Goal: Information Seeking & Learning: Learn about a topic

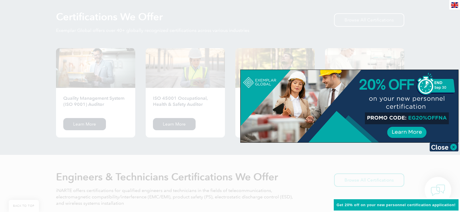
scroll to position [580, 0]
click at [446, 145] on img at bounding box center [443, 147] width 29 height 9
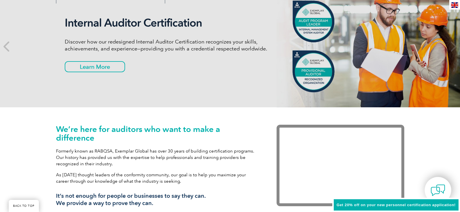
scroll to position [0, 0]
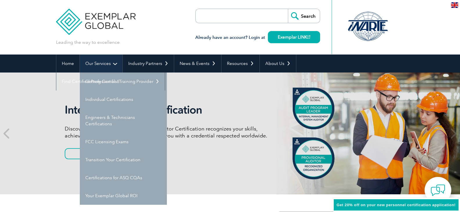
click at [111, 63] on link "Our Services" at bounding box center [101, 64] width 43 height 18
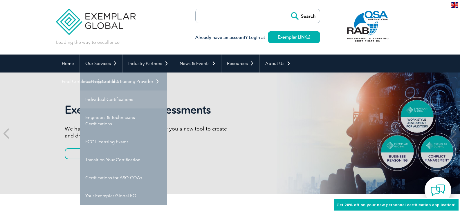
click at [130, 103] on link "Individual Certifications" at bounding box center [123, 99] width 87 height 18
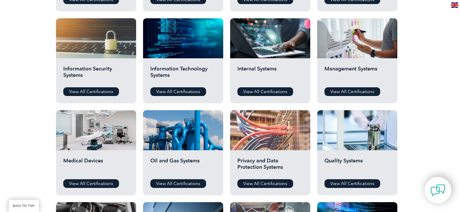
scroll to position [290, 0]
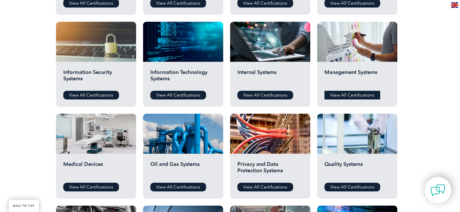
click at [349, 94] on link "View All Certifications" at bounding box center [352, 95] width 56 height 9
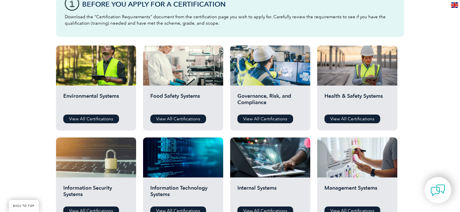
scroll to position [174, 0]
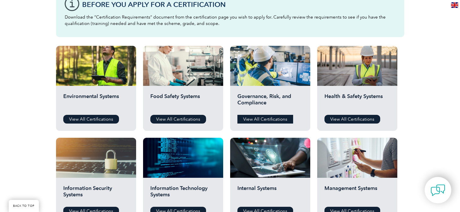
click at [269, 117] on link "View All Certifications" at bounding box center [265, 119] width 56 height 9
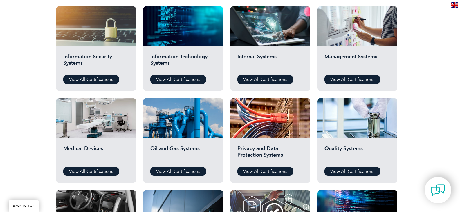
scroll to position [319, 0]
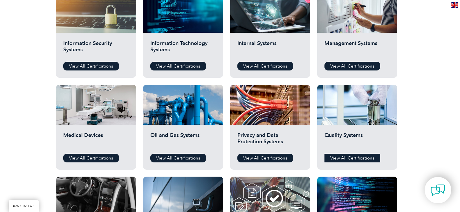
click at [340, 157] on link "View All Certifications" at bounding box center [352, 158] width 56 height 9
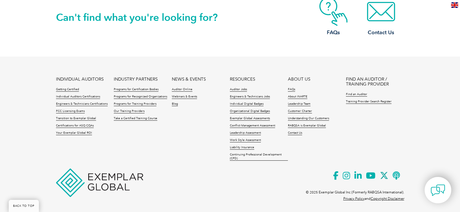
scroll to position [628, 0]
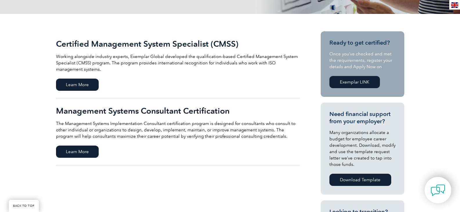
scroll to position [116, 0]
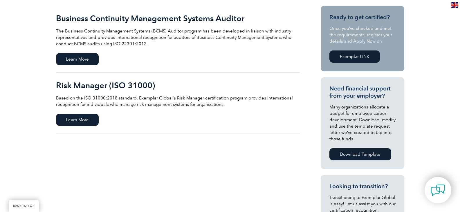
scroll to position [145, 0]
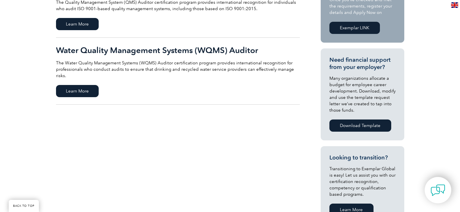
scroll to position [174, 0]
